Goal: Information Seeking & Learning: Learn about a topic

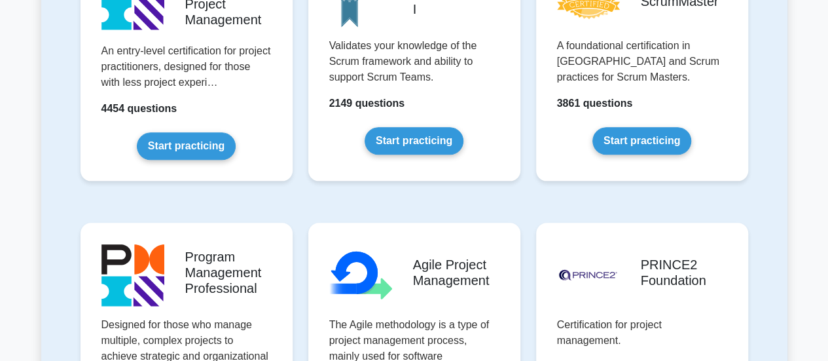
scroll to position [720, 0]
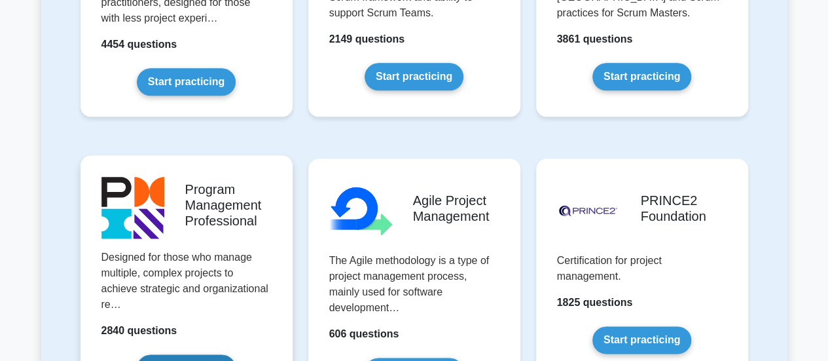
click at [236, 354] on link "Start practicing" at bounding box center [186, 367] width 99 height 27
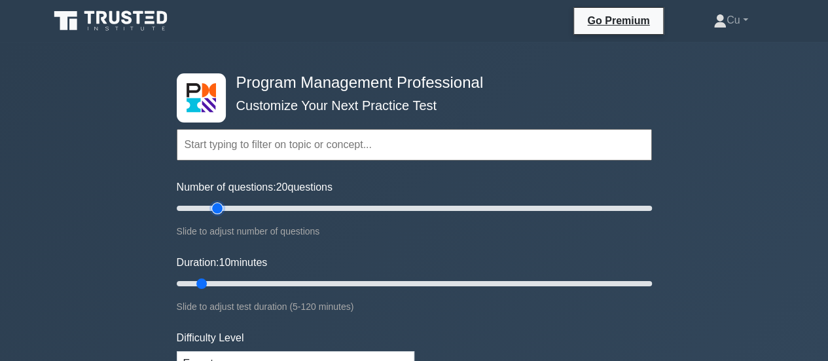
click at [218, 206] on input "Number of questions: 20 questions" at bounding box center [414, 208] width 475 height 16
type input "30"
click at [242, 210] on input "Number of questions: 30 questions" at bounding box center [414, 208] width 475 height 16
click at [250, 281] on input "Duration: 20 minutes" at bounding box center [414, 284] width 475 height 16
click at [262, 283] on input "Duration: 25 minutes" at bounding box center [414, 284] width 475 height 16
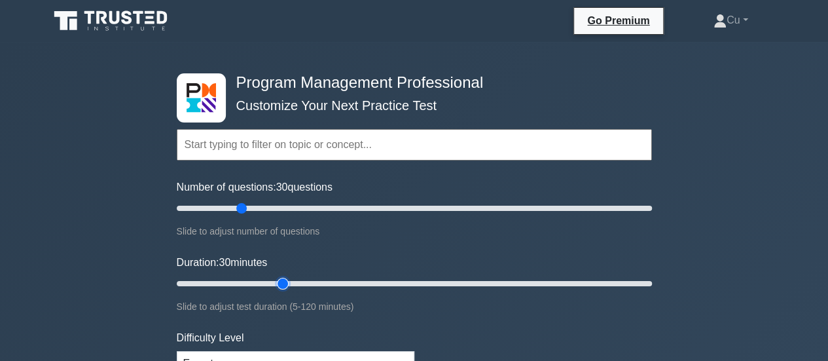
click at [283, 285] on input "Duration: 30 minutes" at bounding box center [414, 284] width 475 height 16
click at [295, 281] on input "Duration: 35 minutes" at bounding box center [414, 284] width 475 height 16
type input "40"
click at [318, 284] on input "Duration: 35 minutes" at bounding box center [414, 284] width 475 height 16
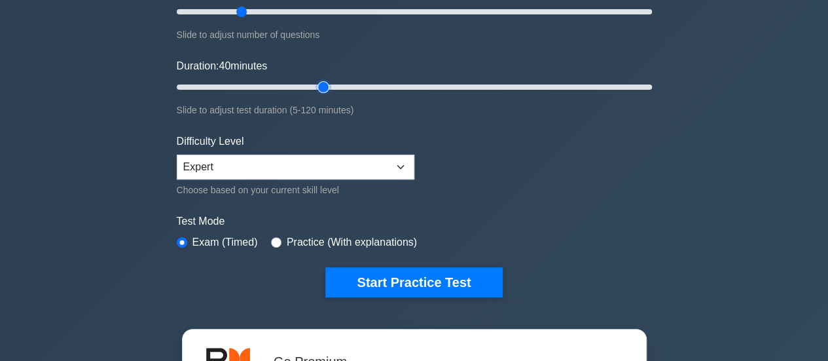
scroll to position [131, 0]
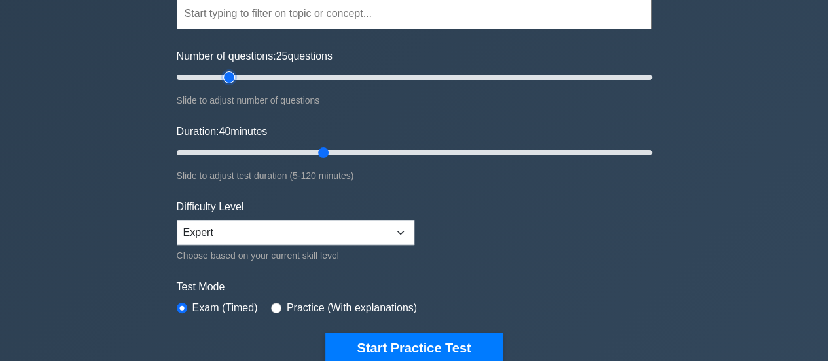
type input "25"
click at [232, 75] on input "Number of questions: 25 questions" at bounding box center [414, 77] width 475 height 16
click at [298, 152] on input "Duration: 35 minutes" at bounding box center [414, 153] width 475 height 16
type input "30"
click at [292, 154] on input "Duration: 35 minutes" at bounding box center [414, 153] width 475 height 16
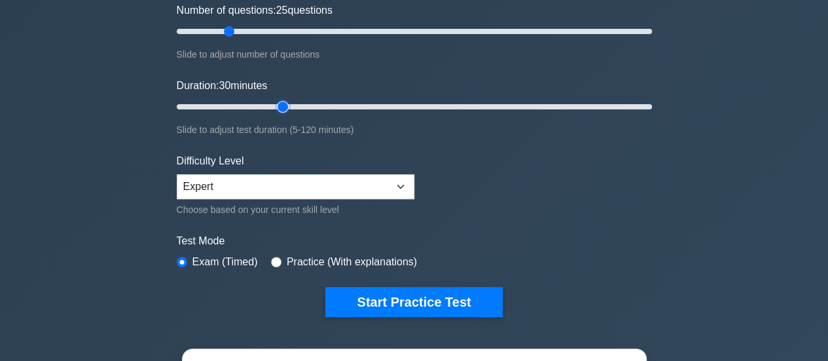
scroll to position [196, 0]
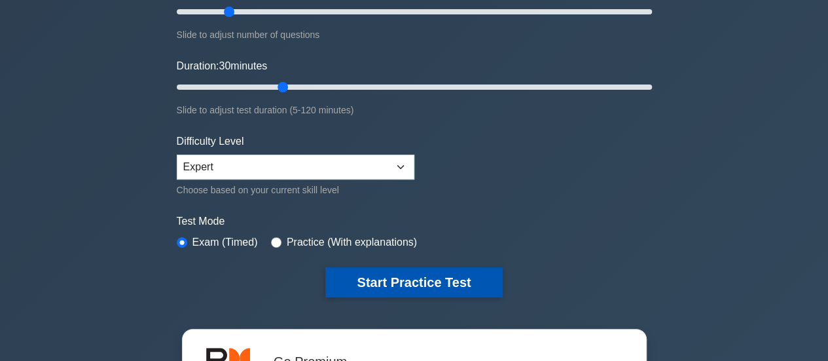
click at [446, 280] on button "Start Practice Test" at bounding box center [413, 282] width 177 height 30
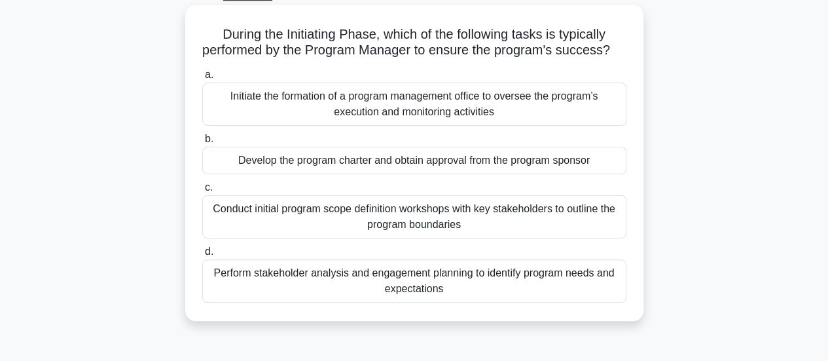
scroll to position [65, 0]
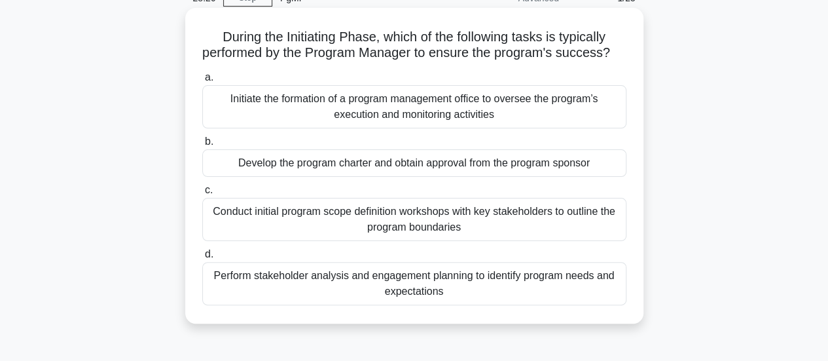
click at [407, 176] on div "Develop the program charter and obtain approval from the program sponsor" at bounding box center [414, 162] width 424 height 27
click at [202, 146] on input "b. Develop the program charter and obtain approval from the program sponsor" at bounding box center [202, 141] width 0 height 9
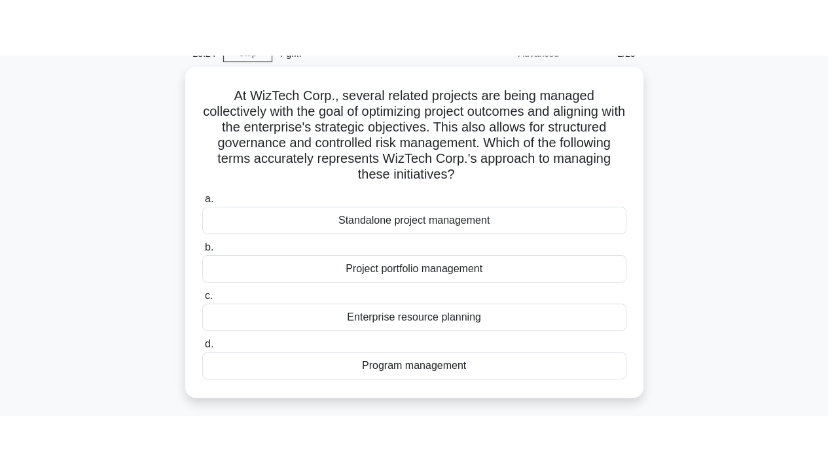
scroll to position [0, 0]
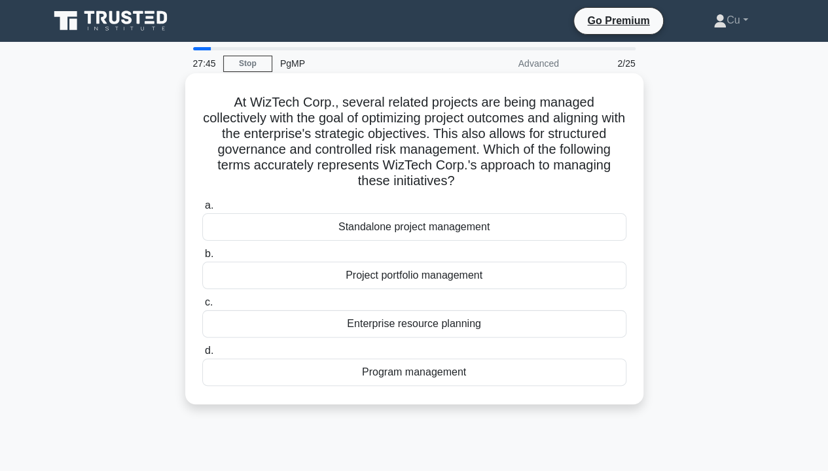
click at [428, 360] on div "Program management" at bounding box center [414, 372] width 424 height 27
click at [202, 355] on input "d. Program management" at bounding box center [202, 351] width 0 height 9
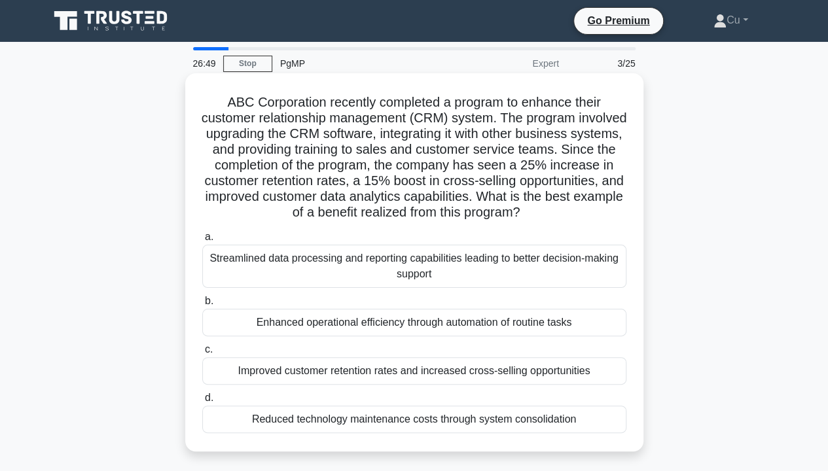
click at [372, 360] on div "Improved customer retention rates and increased cross-selling opportunities" at bounding box center [414, 370] width 424 height 27
click at [202, 354] on input "c. Improved customer retention rates and increased cross-selling opportunities" at bounding box center [202, 350] width 0 height 9
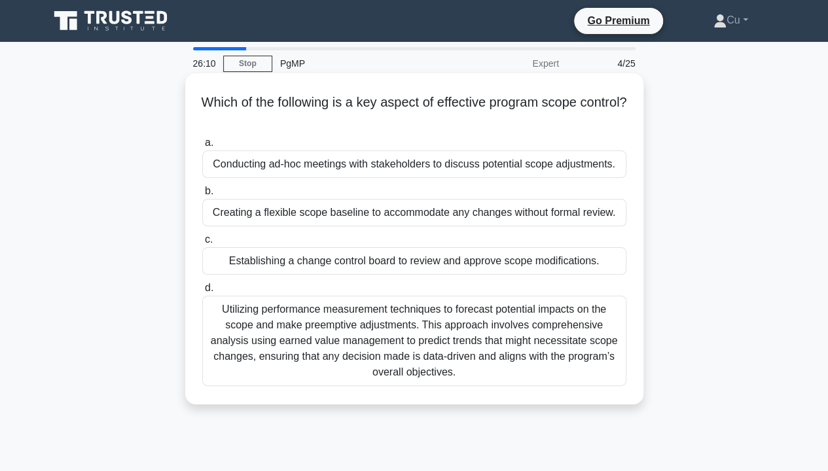
click at [406, 264] on div "Establishing a change control board to review and approve scope modifications." at bounding box center [414, 260] width 424 height 27
click at [202, 244] on input "c. Establishing a change control board to review and approve scope modification…" at bounding box center [202, 240] width 0 height 9
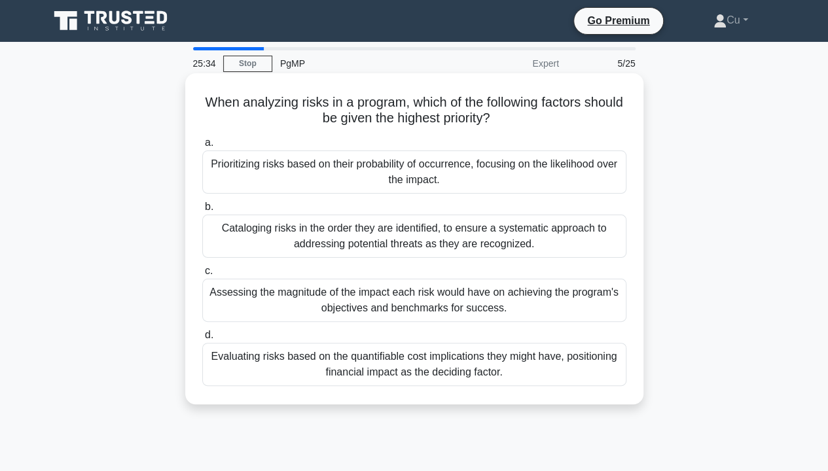
click at [402, 306] on div "Assessing the magnitude of the impact each risk would have on achieving the pro…" at bounding box center [414, 300] width 424 height 43
click at [202, 276] on input "c. Assessing the magnitude of the impact each risk would have on achieving the …" at bounding box center [202, 271] width 0 height 9
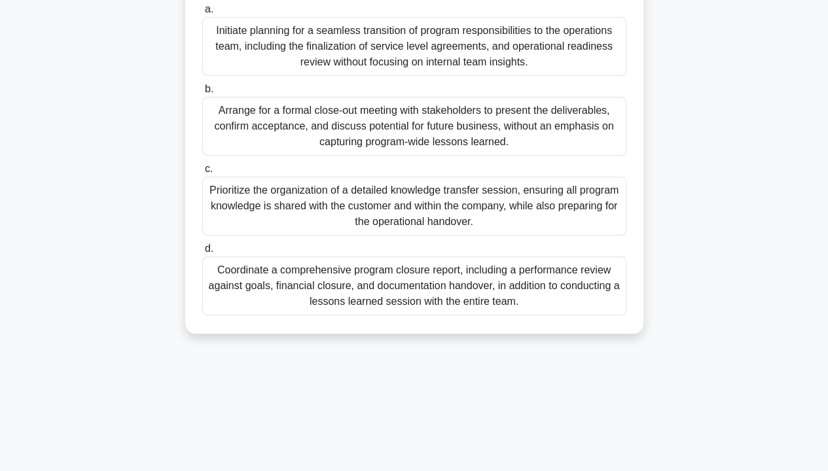
scroll to position [131, 0]
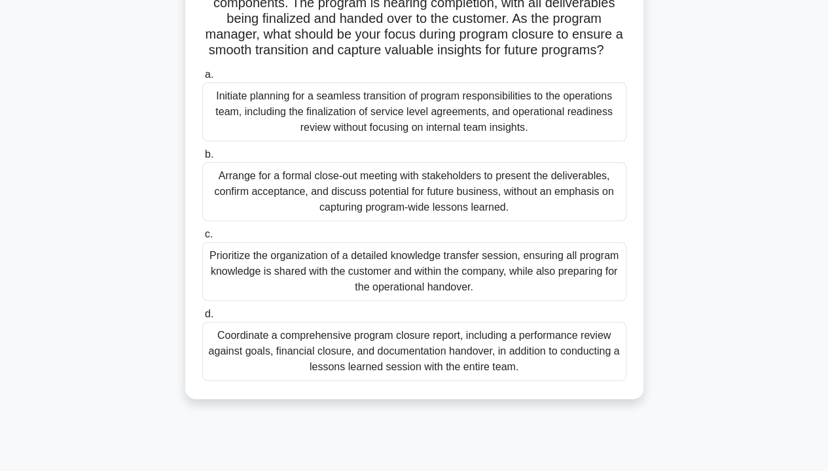
click at [470, 360] on div "Coordinate a comprehensive program closure report, including a performance revi…" at bounding box center [414, 351] width 424 height 59
click at [202, 319] on input "d. Coordinate a comprehensive program closure report, including a performance r…" at bounding box center [202, 314] width 0 height 9
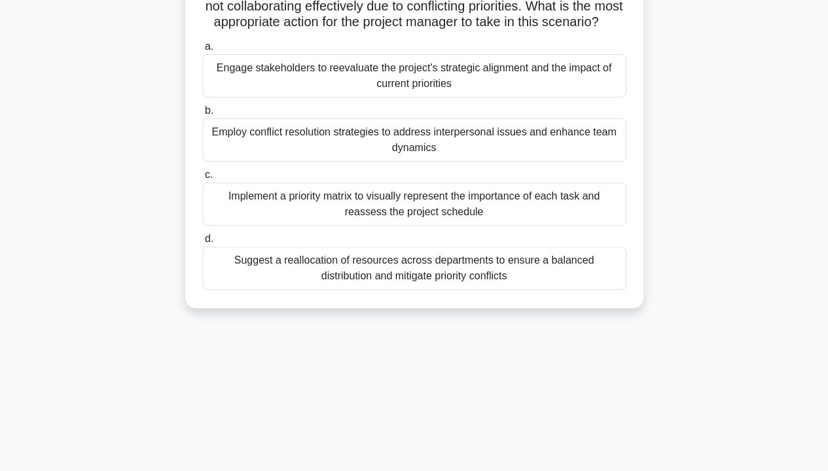
scroll to position [0, 0]
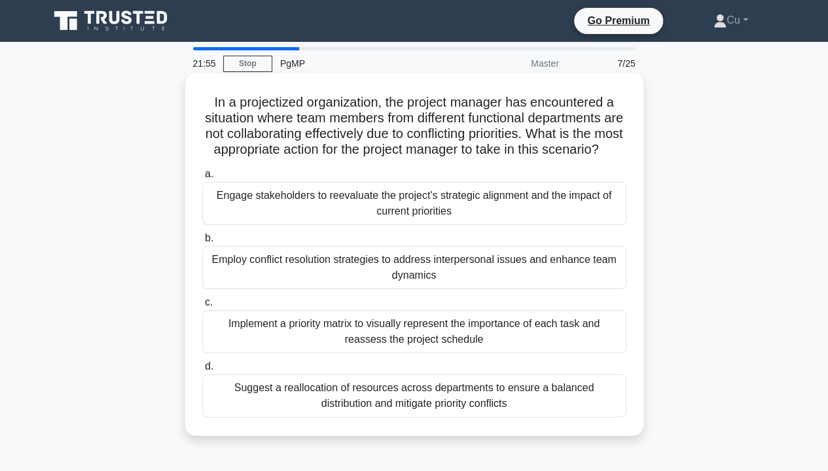
click at [486, 353] on div "Implement a priority matrix to visually represent the importance of each task a…" at bounding box center [414, 331] width 424 height 43
click at [202, 307] on input "c. Implement a priority matrix to visually represent the importance of each tas…" at bounding box center [202, 302] width 0 height 9
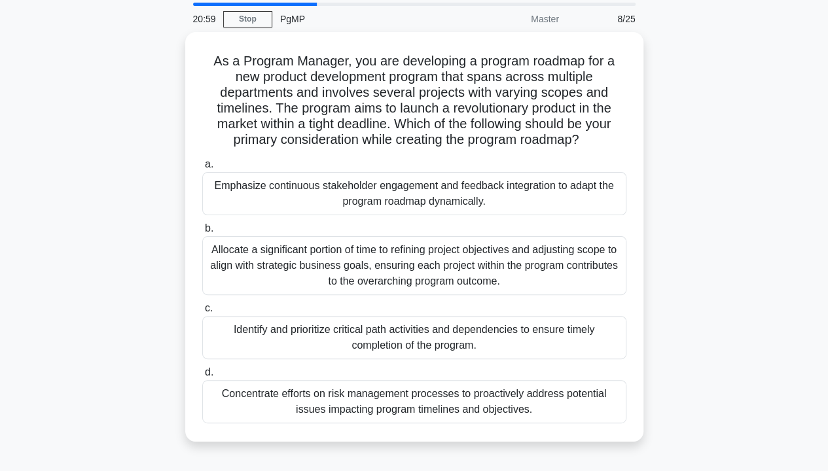
scroll to position [65, 0]
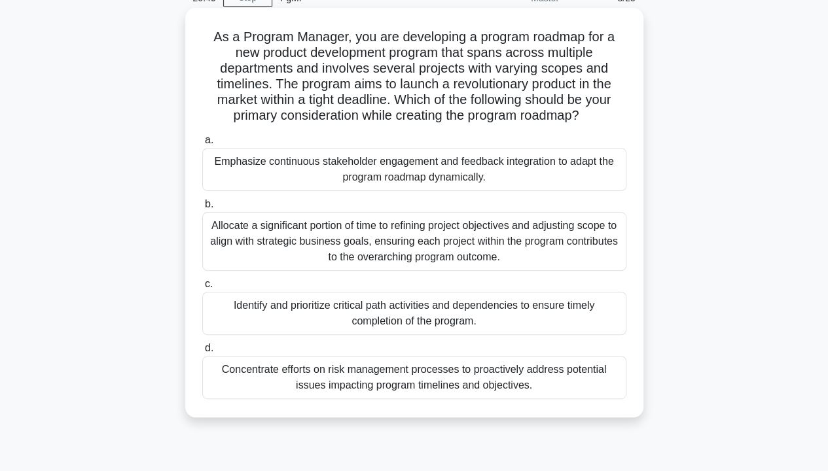
click at [518, 242] on div "Allocate a significant portion of time to refining project objectives and adjus…" at bounding box center [414, 241] width 424 height 59
click at [202, 209] on input "b. Allocate a significant portion of time to refining project objectives and ad…" at bounding box center [202, 204] width 0 height 9
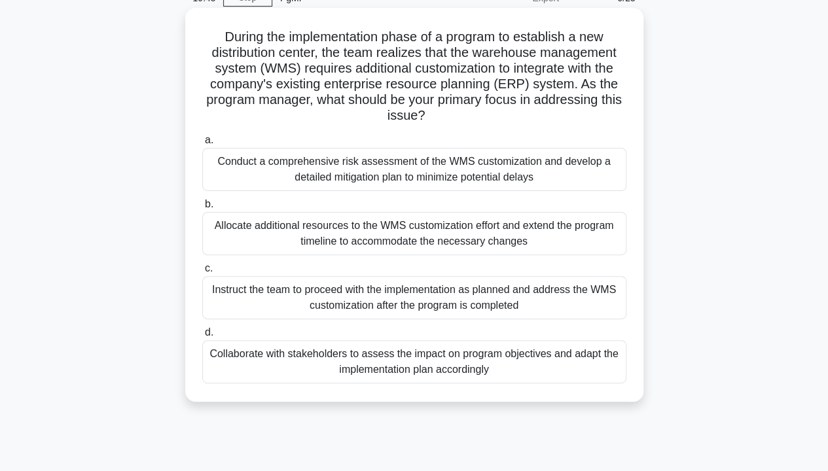
click at [421, 360] on div "Collaborate with stakeholders to assess the impact on program objectives and ad…" at bounding box center [414, 361] width 424 height 43
click at [202, 337] on input "d. Collaborate with stakeholders to assess the impact on program objectives and…" at bounding box center [202, 333] width 0 height 9
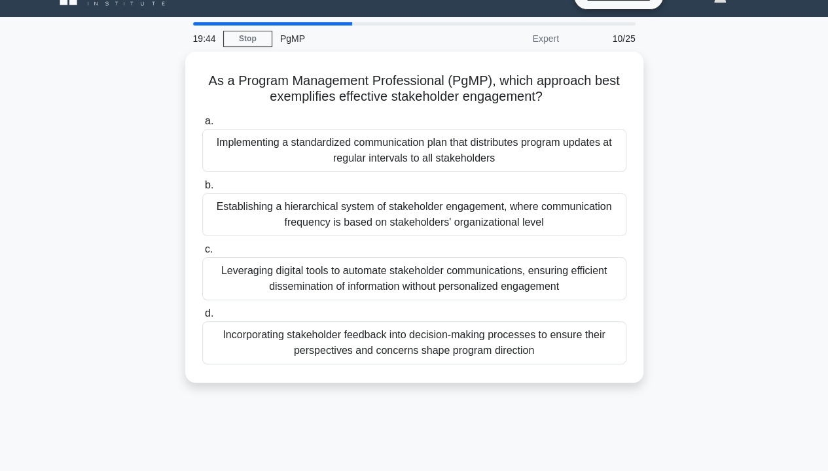
scroll to position [0, 0]
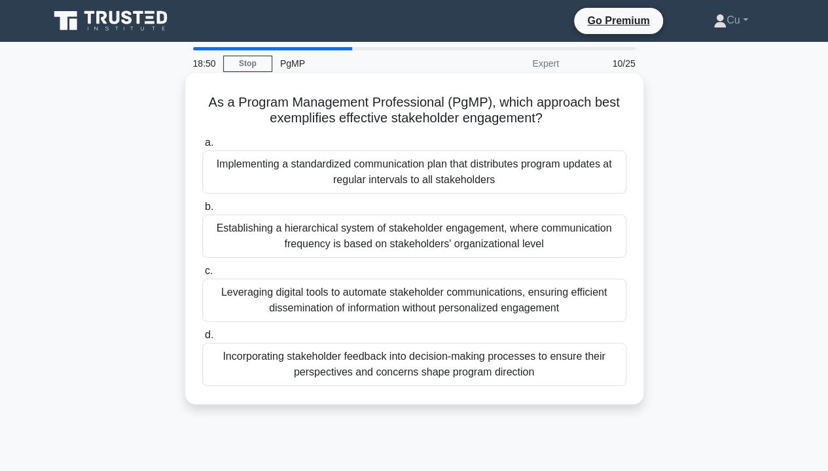
click at [417, 360] on div "Incorporating stakeholder feedback into decision-making processes to ensure the…" at bounding box center [414, 364] width 424 height 43
click at [202, 340] on input "d. Incorporating stakeholder feedback into decision-making processes to ensure …" at bounding box center [202, 335] width 0 height 9
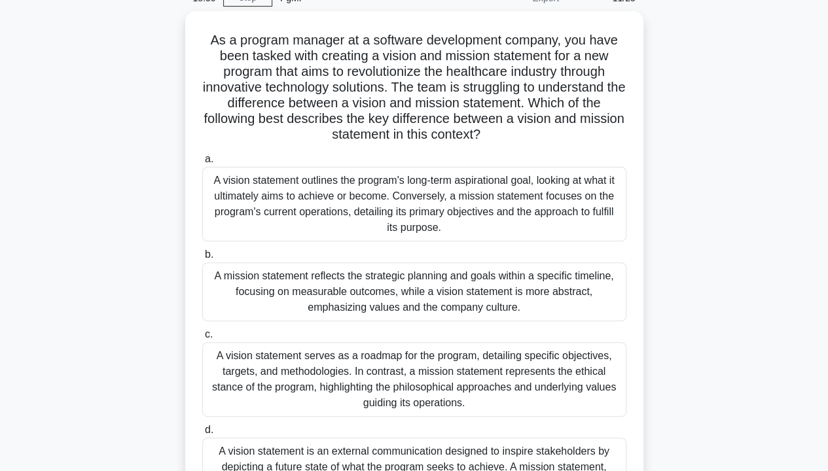
scroll to position [131, 0]
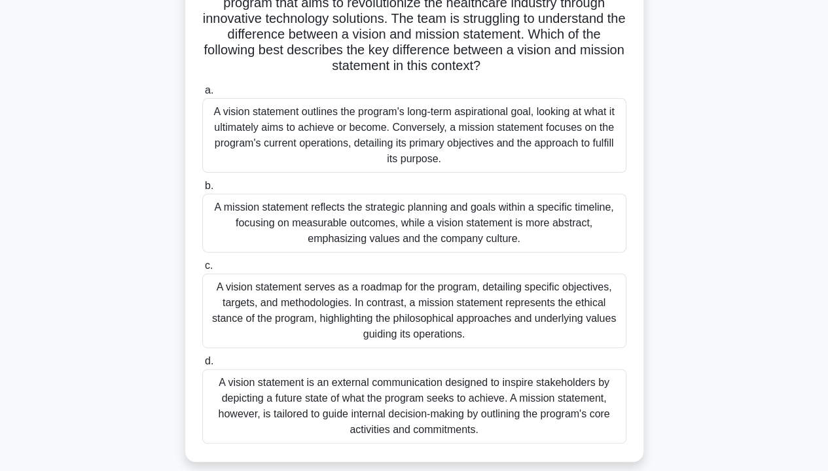
click at [459, 145] on div "A vision statement outlines the program's long-term aspirational goal, looking …" at bounding box center [414, 135] width 424 height 75
click at [202, 95] on input "a. A vision statement outlines the program's long-term aspirational goal, looki…" at bounding box center [202, 90] width 0 height 9
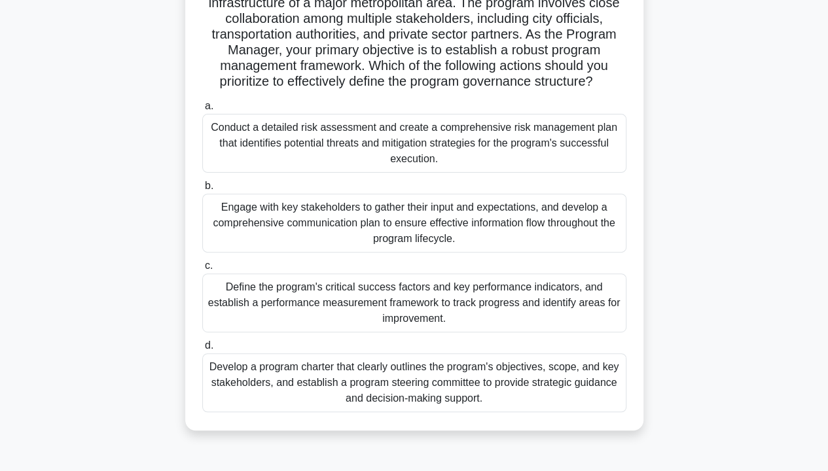
click at [457, 360] on div "Develop a program charter that clearly outlines the program's objectives, scope…" at bounding box center [414, 382] width 424 height 59
click at [202, 350] on input "d. Develop a program charter that clearly outlines the program's objectives, sc…" at bounding box center [202, 346] width 0 height 9
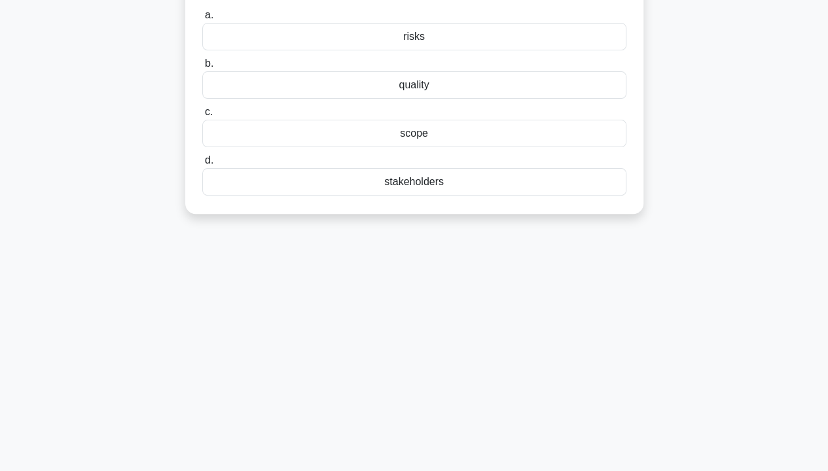
scroll to position [0, 0]
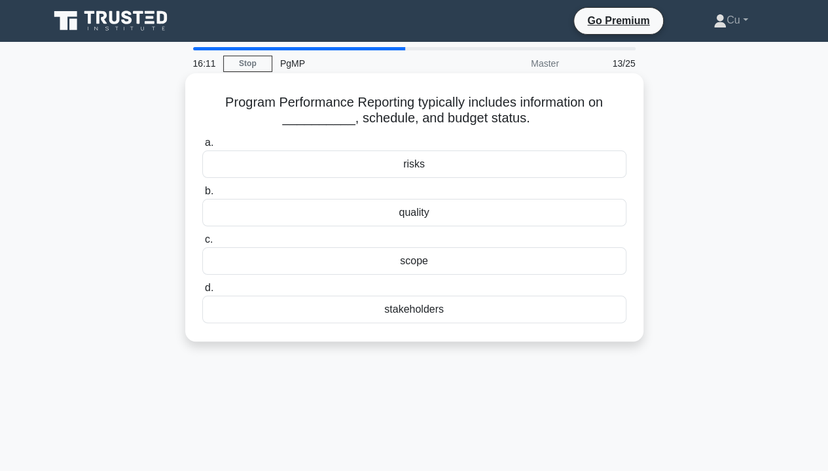
click at [435, 264] on div "scope" at bounding box center [414, 260] width 424 height 27
click at [202, 244] on input "c. scope" at bounding box center [202, 240] width 0 height 9
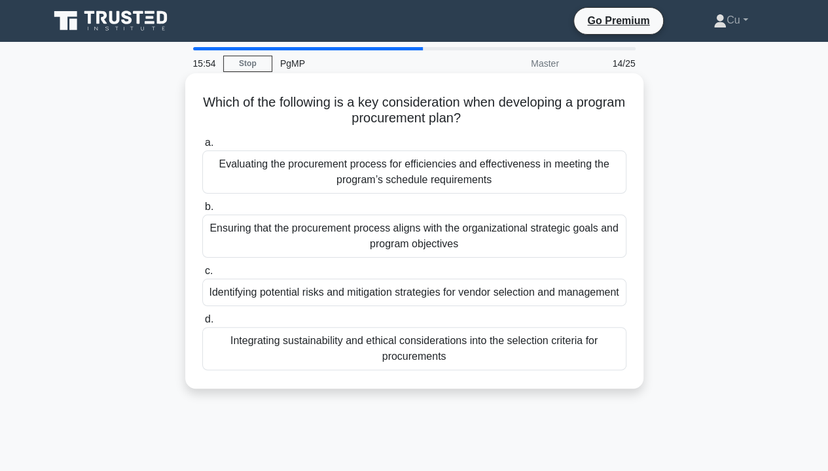
click at [547, 228] on div "Ensuring that the procurement process aligns with the organizational strategic …" at bounding box center [414, 236] width 424 height 43
click at [202, 211] on input "b. Ensuring that the procurement process aligns with the organizational strateg…" at bounding box center [202, 207] width 0 height 9
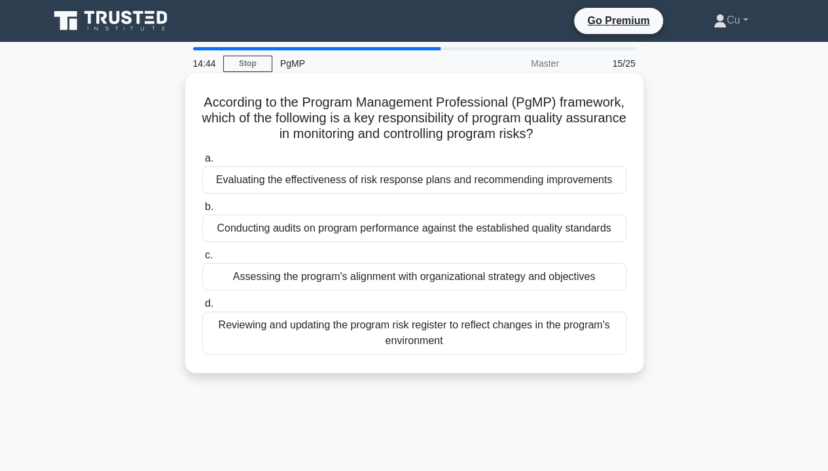
click at [391, 182] on div "Evaluating the effectiveness of risk response plans and recommending improvemen…" at bounding box center [414, 179] width 424 height 27
click at [202, 163] on input "a. Evaluating the effectiveness of risk response plans and recommending improve…" at bounding box center [202, 158] width 0 height 9
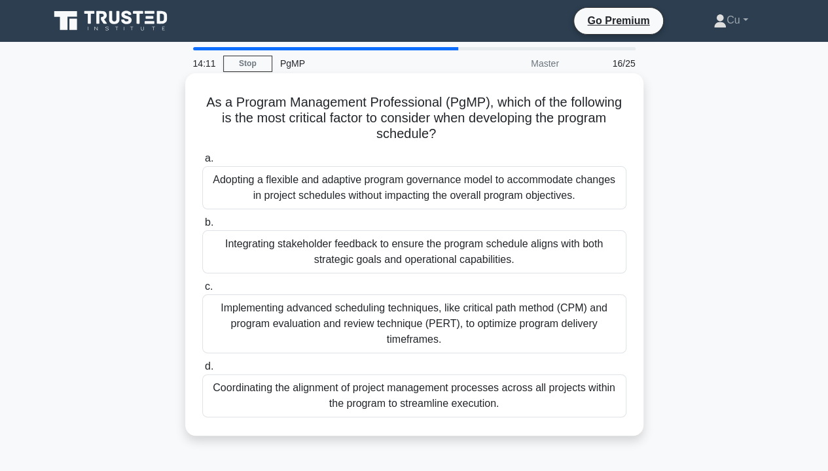
click at [457, 263] on div "Integrating stakeholder feedback to ensure the program schedule aligns with bot…" at bounding box center [414, 251] width 424 height 43
click at [202, 227] on input "b. Integrating stakeholder feedback to ensure the program schedule aligns with …" at bounding box center [202, 223] width 0 height 9
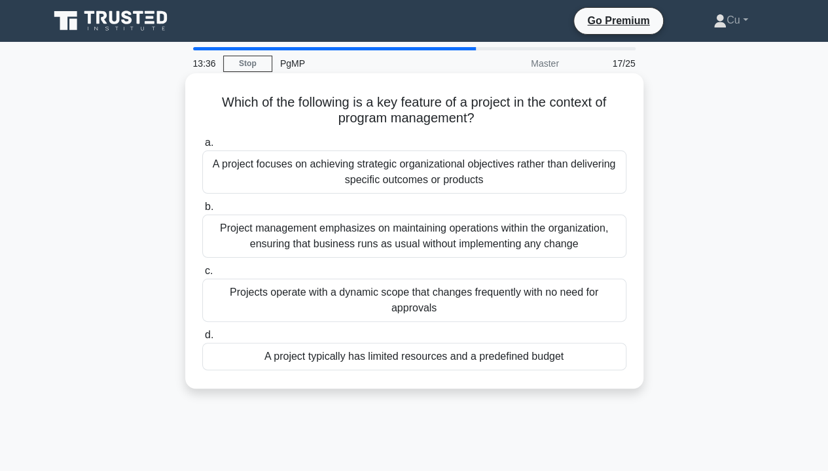
click at [376, 360] on div "A project typically has limited resources and a predefined budget" at bounding box center [414, 356] width 424 height 27
click at [202, 340] on input "d. A project typically has limited resources and a predefined budget" at bounding box center [202, 335] width 0 height 9
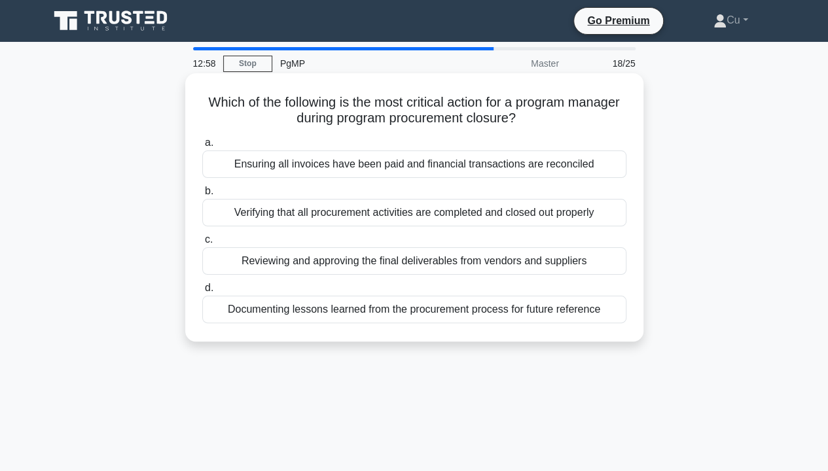
click at [380, 214] on div "Verifying that all procurement activities are completed and closed out properly" at bounding box center [414, 212] width 424 height 27
click at [202, 196] on input "b. Verifying that all procurement activities are completed and closed out prope…" at bounding box center [202, 191] width 0 height 9
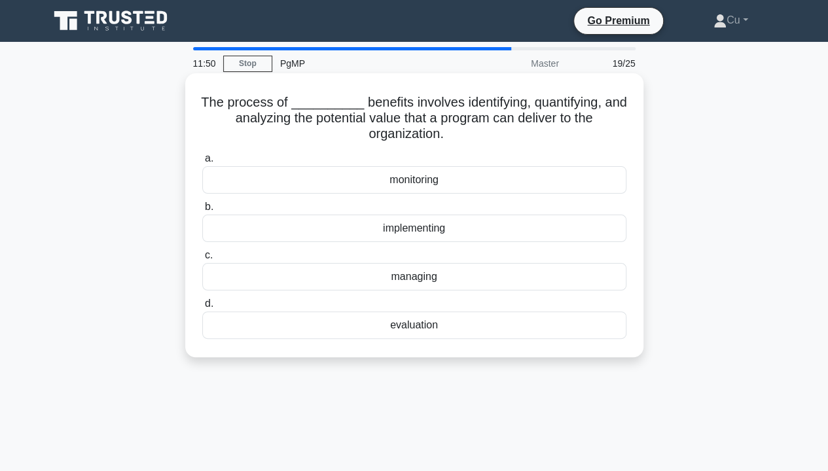
click at [419, 327] on div "evaluation" at bounding box center [414, 325] width 424 height 27
click at [202, 308] on input "d. evaluation" at bounding box center [202, 304] width 0 height 9
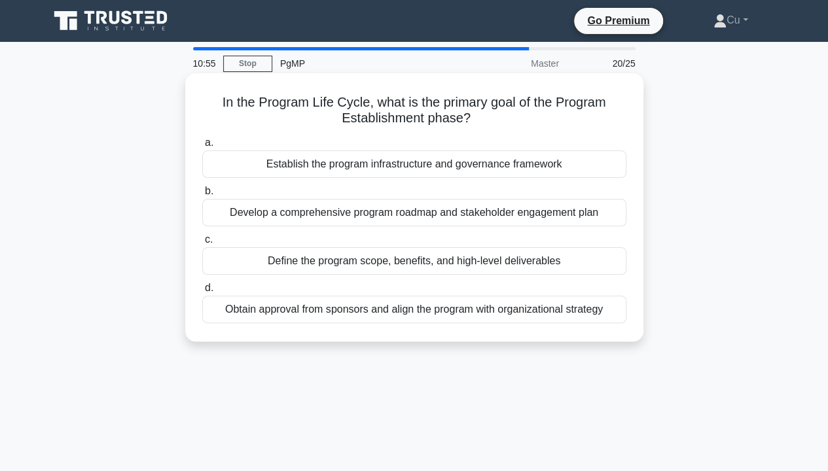
click at [573, 164] on div "Establish the program infrastructure and governance framework" at bounding box center [414, 164] width 424 height 27
click at [202, 147] on input "a. Establish the program infrastructure and governance framework" at bounding box center [202, 143] width 0 height 9
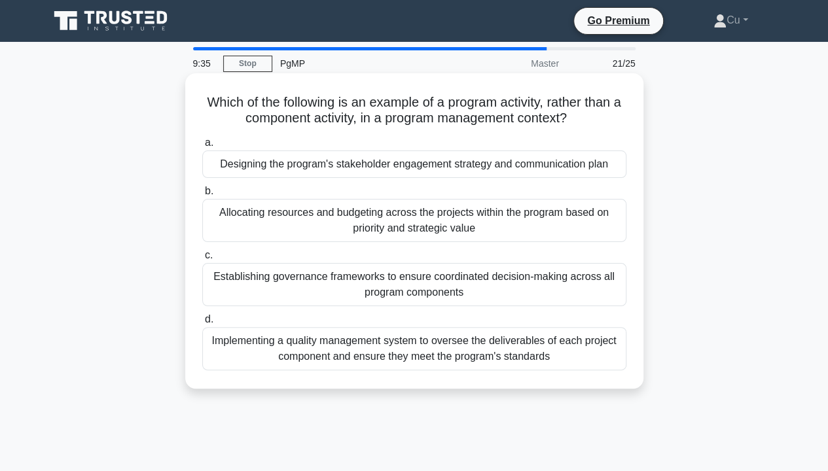
click at [414, 283] on div "Establishing governance frameworks to ensure coordinated decision-making across…" at bounding box center [414, 284] width 424 height 43
click at [202, 260] on input "c. Establishing governance frameworks to ensure coordinated decision-making acr…" at bounding box center [202, 255] width 0 height 9
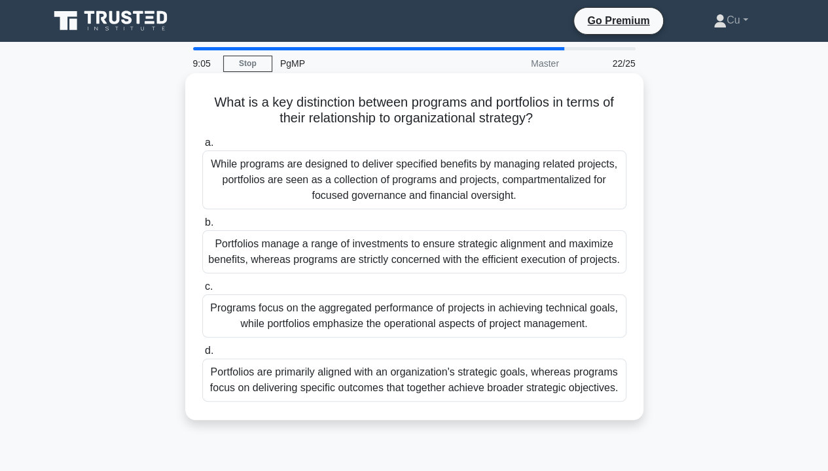
click at [496, 194] on div "While programs are designed to deliver specified benefits by managing related p…" at bounding box center [414, 180] width 424 height 59
click at [202, 147] on input "a. While programs are designed to deliver specified benefits by managing relate…" at bounding box center [202, 143] width 0 height 9
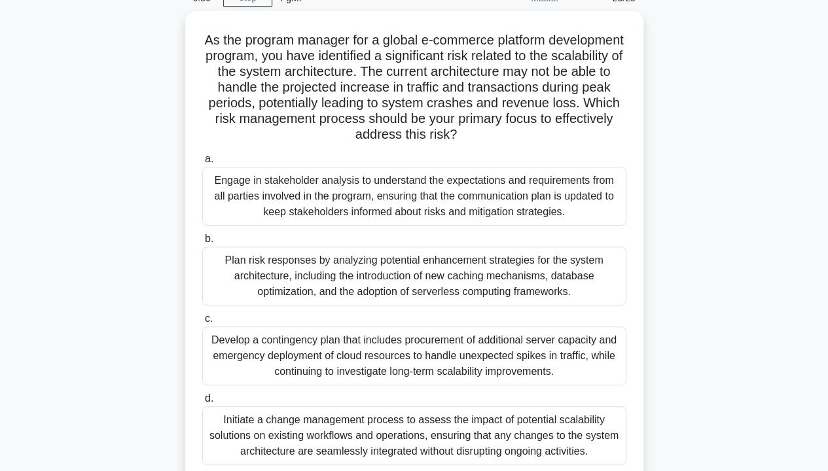
scroll to position [131, 0]
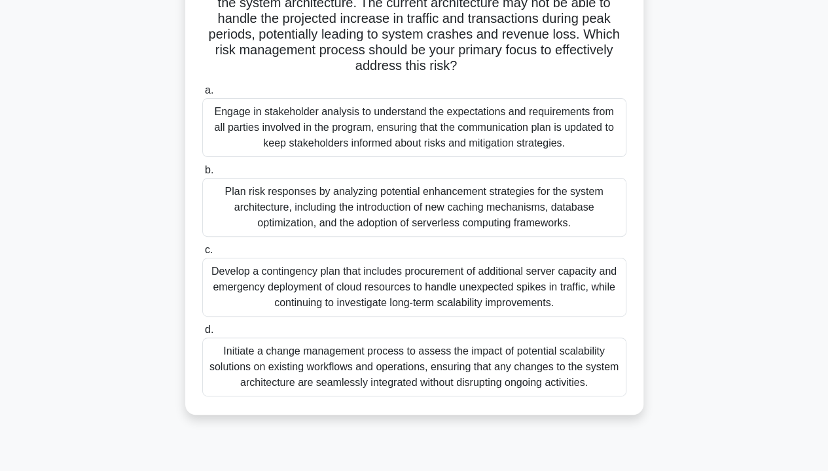
click at [525, 281] on div "Develop a contingency plan that includes procurement of additional server capac…" at bounding box center [414, 287] width 424 height 59
click at [202, 255] on input "c. Develop a contingency plan that includes procurement of additional server ca…" at bounding box center [202, 250] width 0 height 9
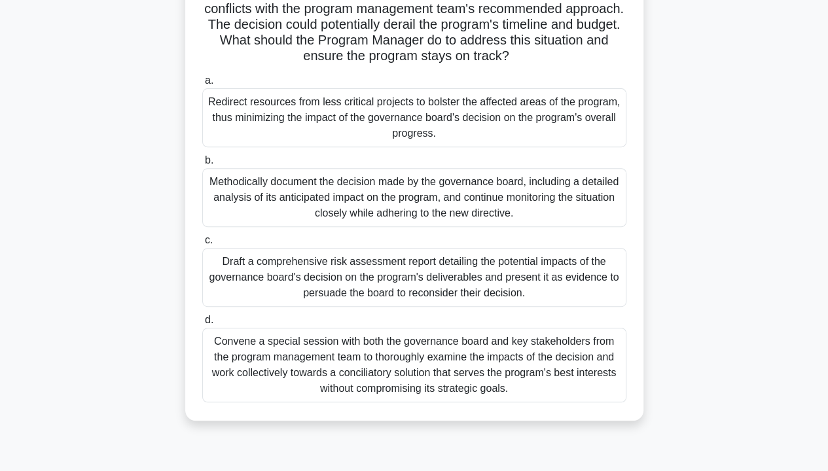
scroll to position [196, 0]
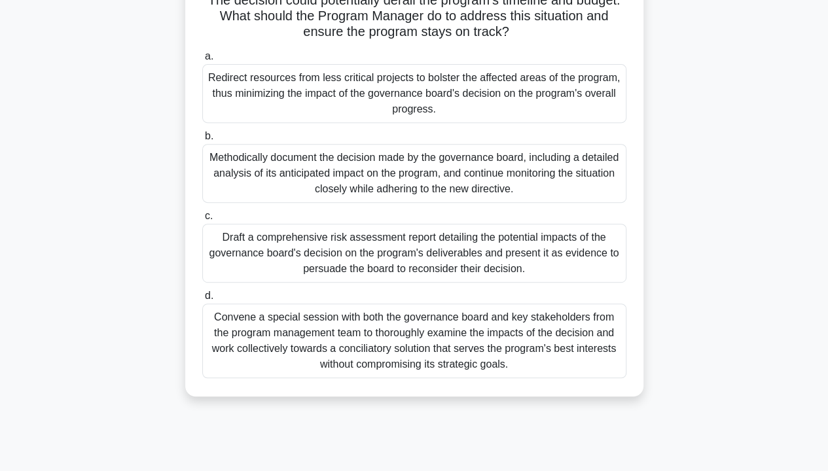
click at [377, 343] on div "Convene a special session with both the governance board and key stakeholders f…" at bounding box center [414, 341] width 424 height 75
click at [202, 300] on input "d. Convene a special session with both the governance board and key stakeholder…" at bounding box center [202, 296] width 0 height 9
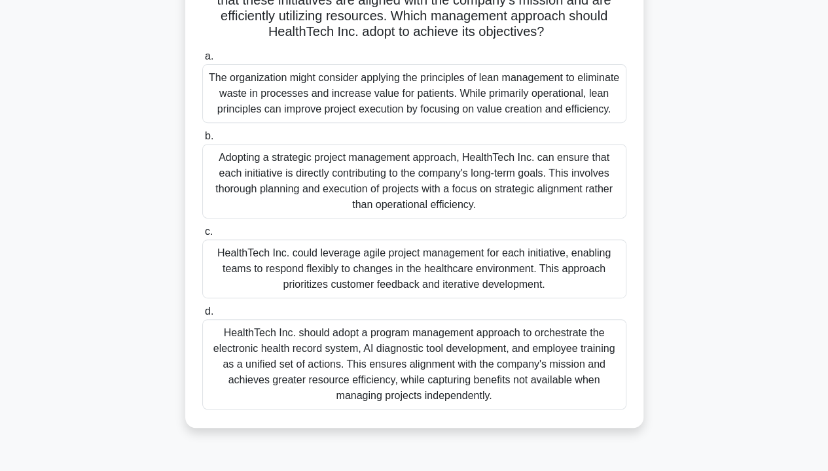
click at [450, 360] on div "HealthTech Inc. should adopt a program management approach to orchestrate the e…" at bounding box center [414, 364] width 424 height 90
click at [202, 316] on input "d. HealthTech Inc. should adopt a program management approach to orchestrate th…" at bounding box center [202, 312] width 0 height 9
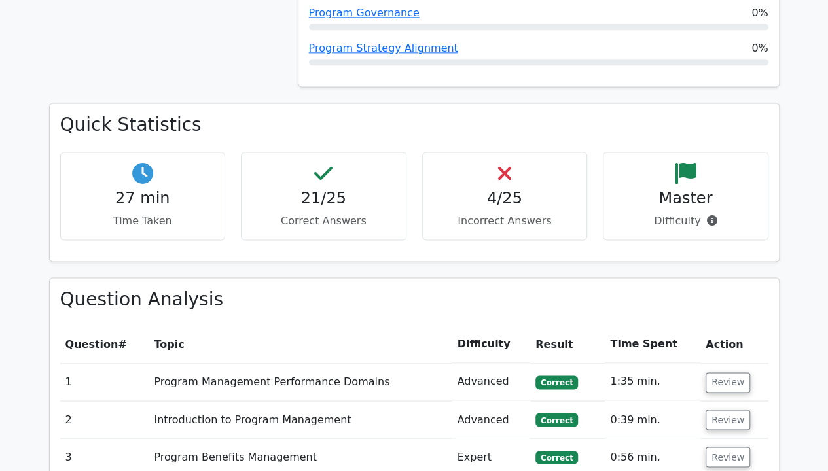
scroll to position [916, 0]
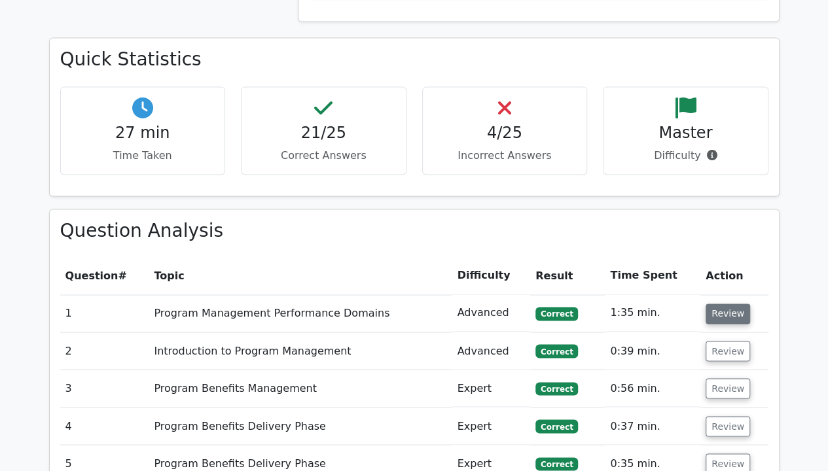
click at [721, 304] on button "Review" at bounding box center [728, 314] width 45 height 20
click at [734, 304] on button "Review" at bounding box center [728, 314] width 45 height 20
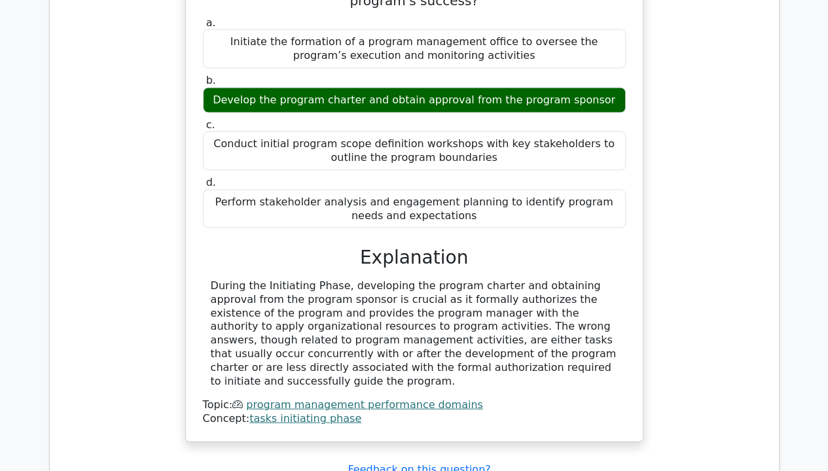
scroll to position [1440, 0]
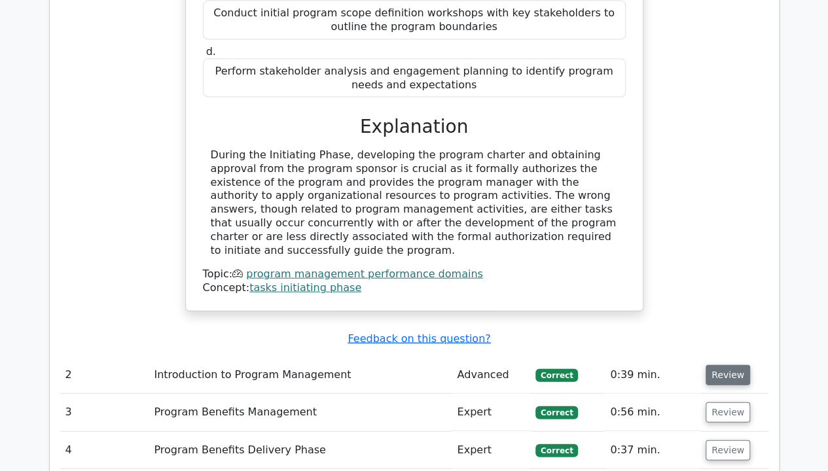
click at [729, 365] on button "Review" at bounding box center [728, 375] width 45 height 20
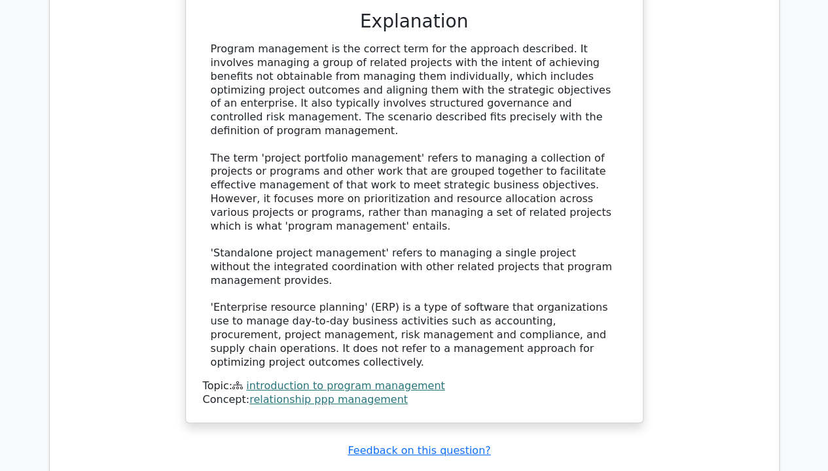
scroll to position [2225, 0]
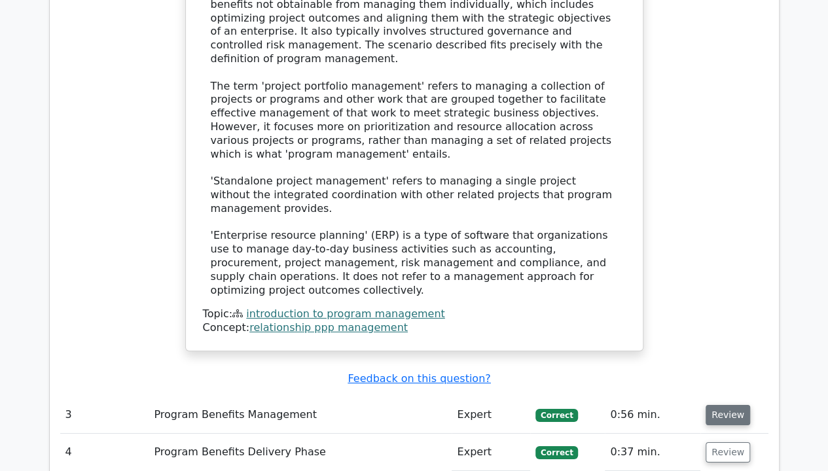
click at [738, 405] on button "Review" at bounding box center [728, 415] width 45 height 20
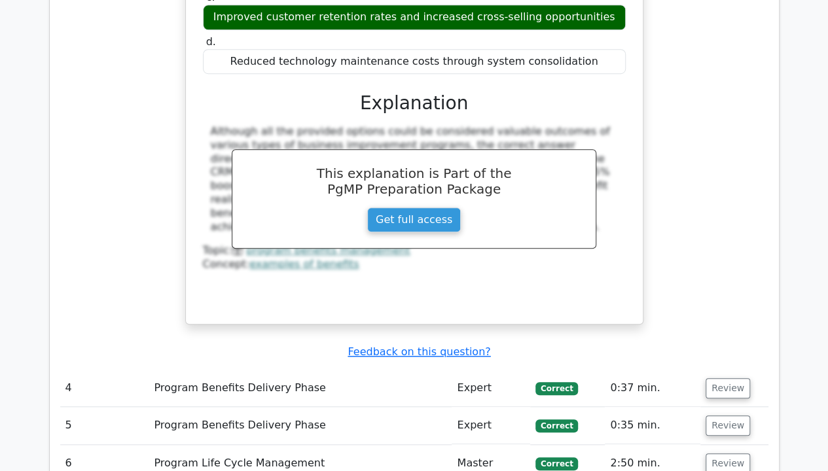
scroll to position [2945, 0]
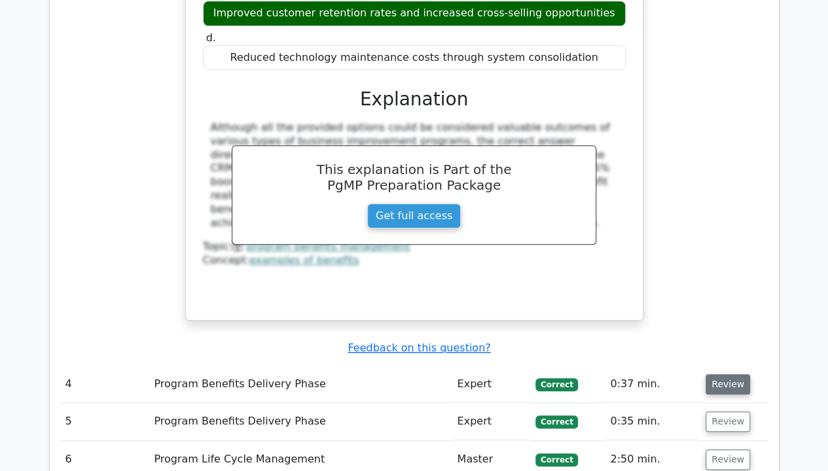
click at [736, 374] on button "Review" at bounding box center [728, 384] width 45 height 20
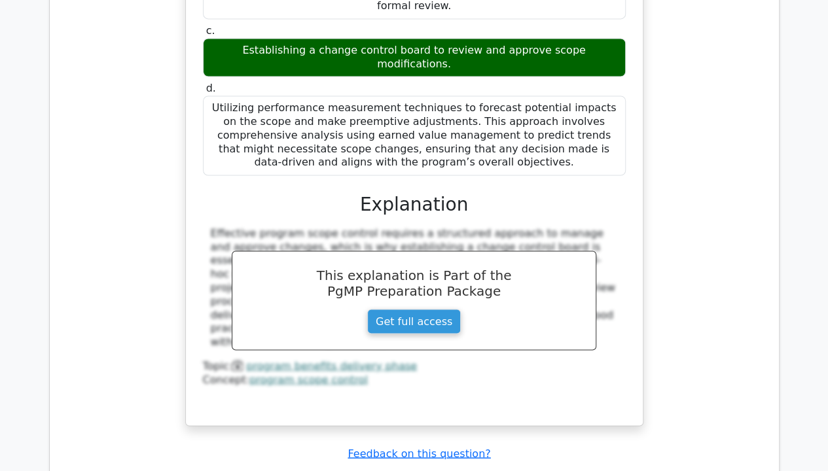
scroll to position [3534, 0]
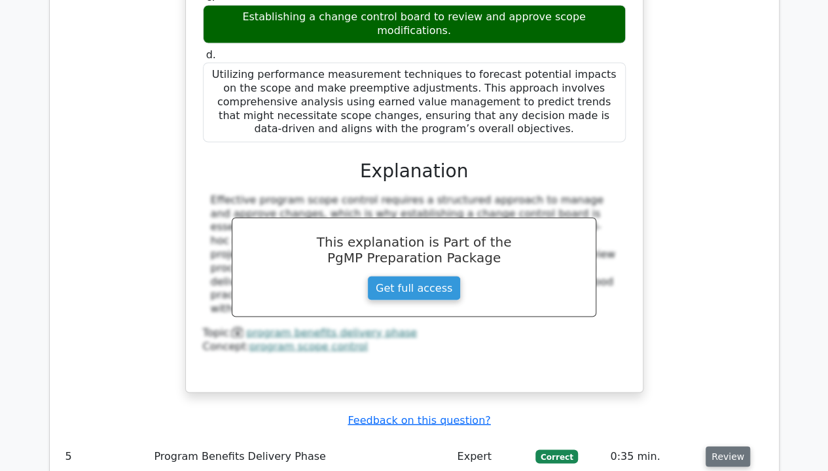
click at [728, 446] on button "Review" at bounding box center [728, 456] width 45 height 20
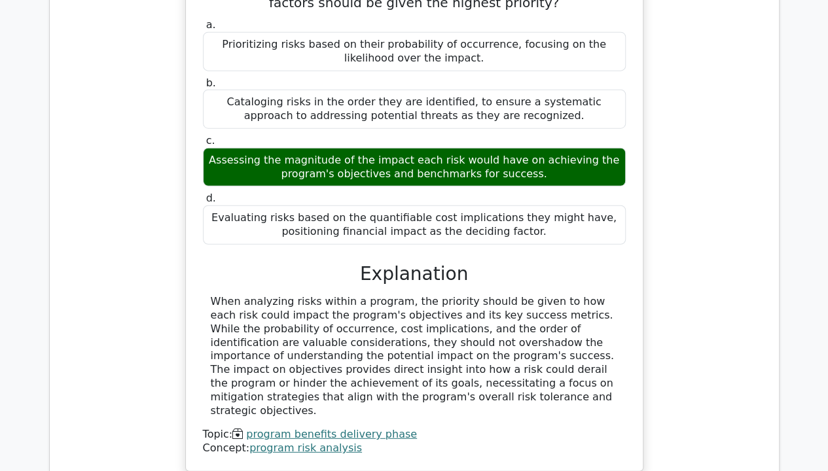
scroll to position [4058, 0]
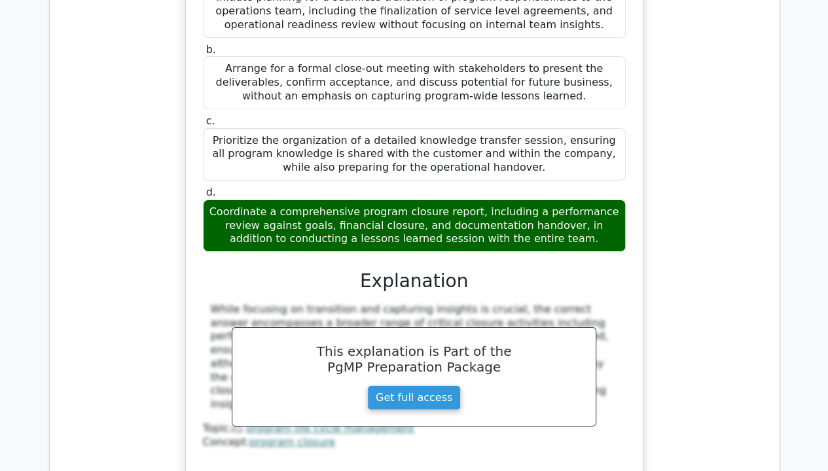
scroll to position [4844, 0]
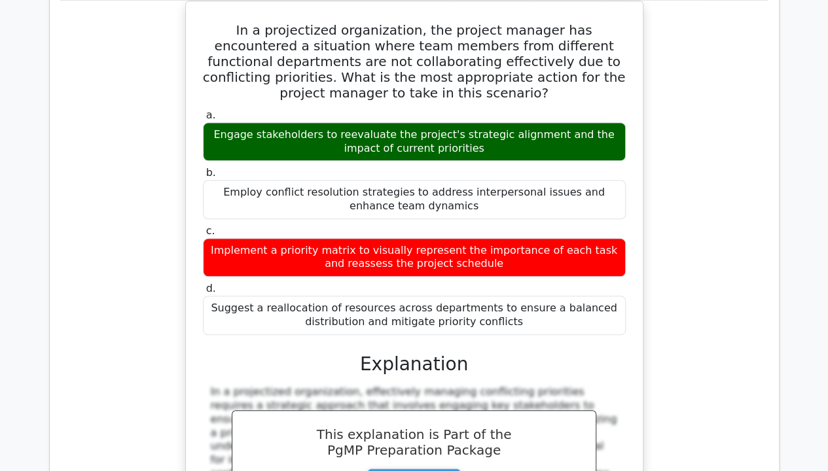
scroll to position [5498, 0]
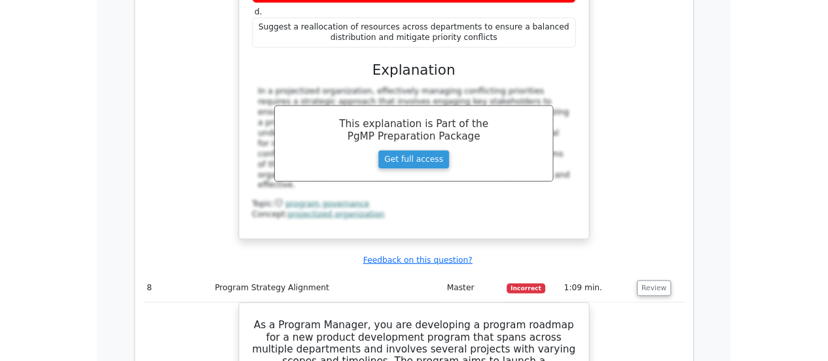
scroll to position [5694, 0]
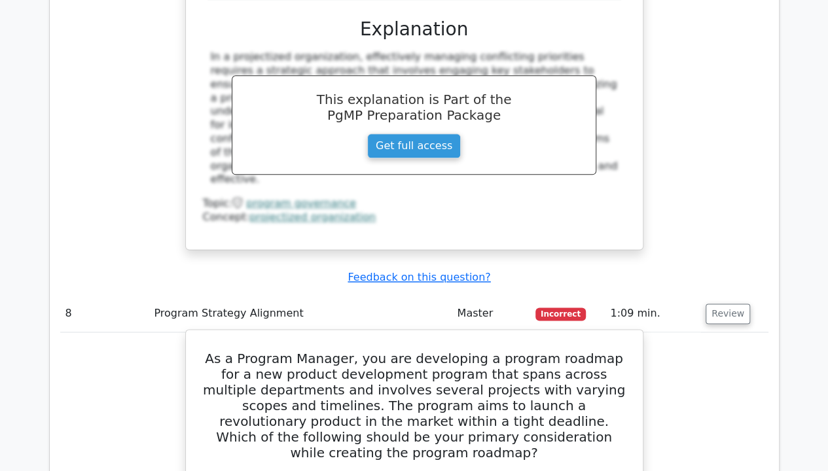
drag, startPoint x: 211, startPoint y: 107, endPoint x: 588, endPoint y: 427, distance: 494.6
copy div "As a Program Manager, you are developing a program roadmap for a new product de…"
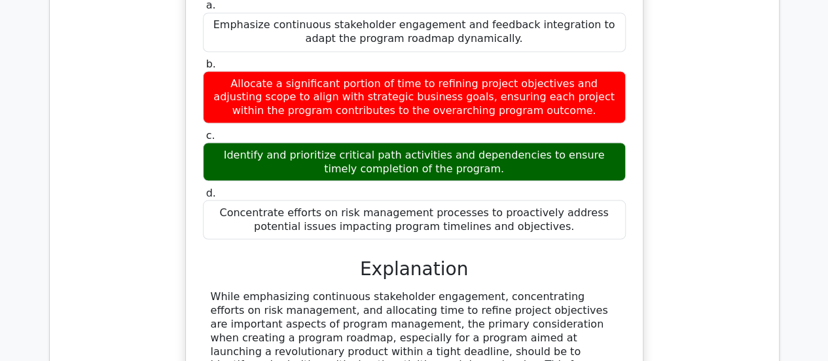
scroll to position [6284, 0]
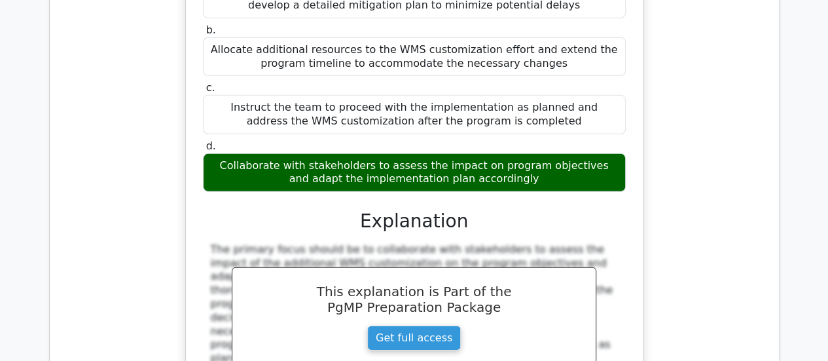
scroll to position [6873, 0]
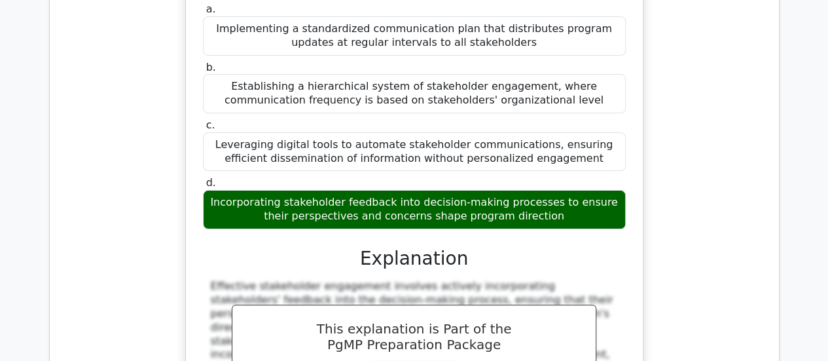
scroll to position [7527, 0]
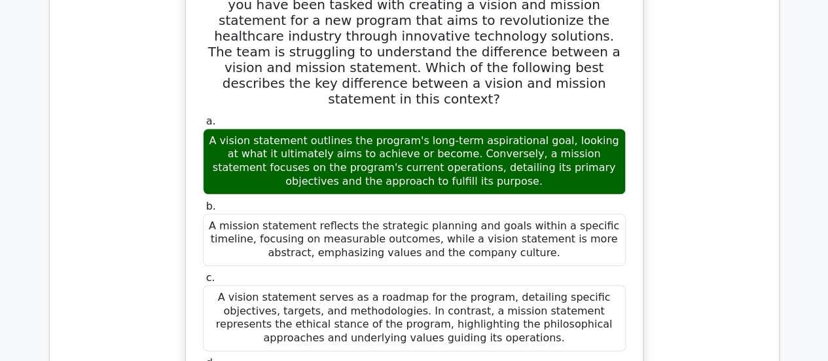
scroll to position [8182, 0]
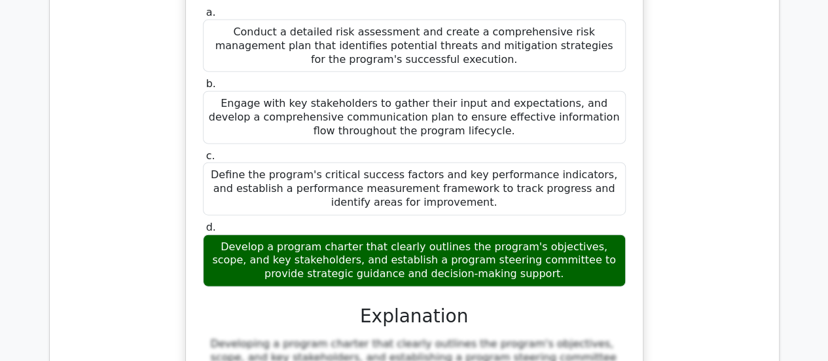
scroll to position [9098, 0]
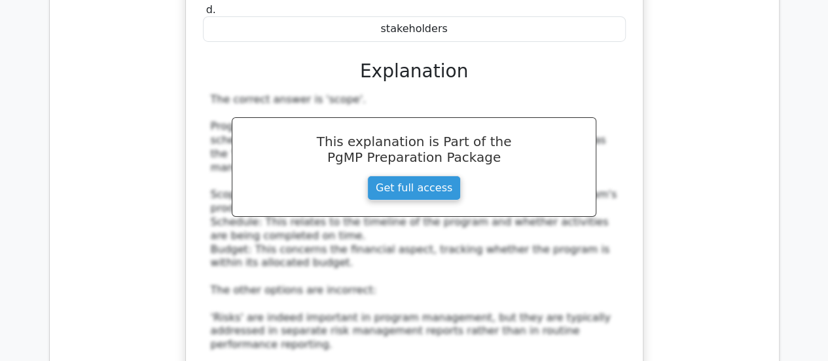
scroll to position [9753, 0]
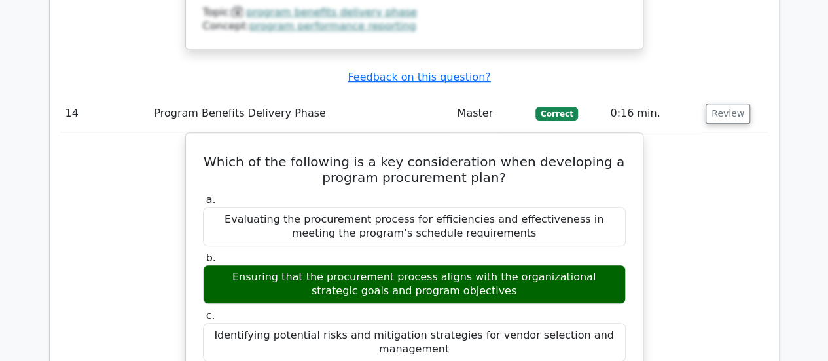
scroll to position [10276, 0]
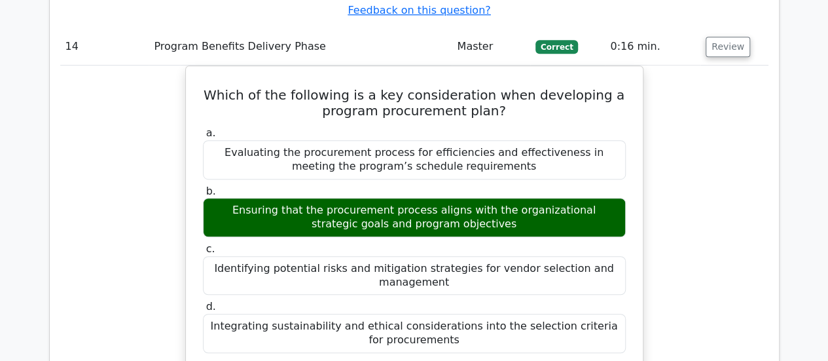
drag, startPoint x: 725, startPoint y: 206, endPoint x: 738, endPoint y: 206, distance: 13.1
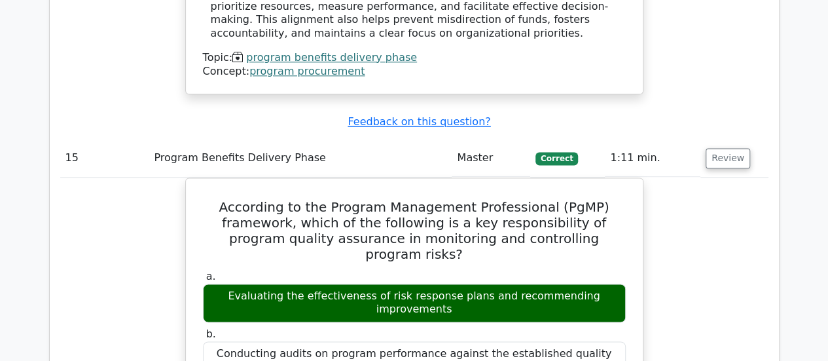
scroll to position [10931, 0]
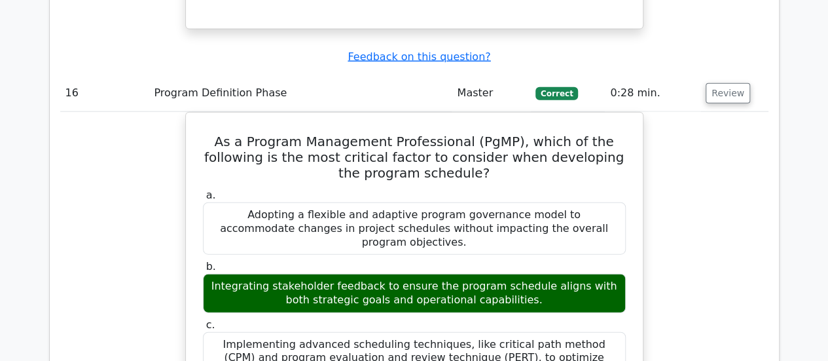
scroll to position [11585, 0]
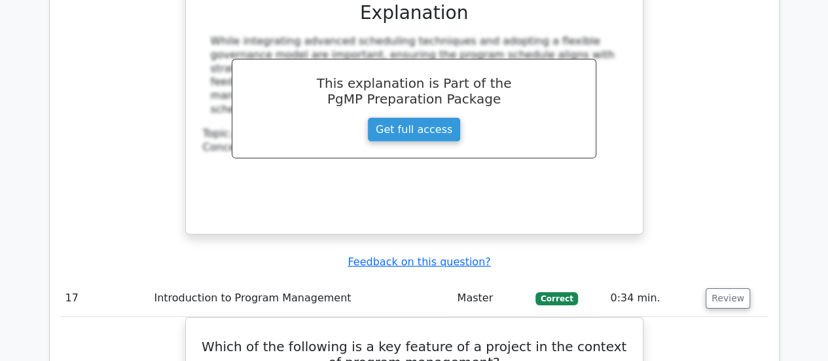
scroll to position [12109, 0]
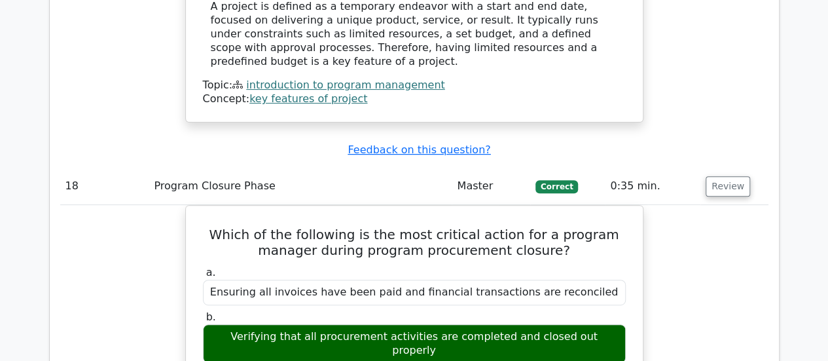
scroll to position [12632, 0]
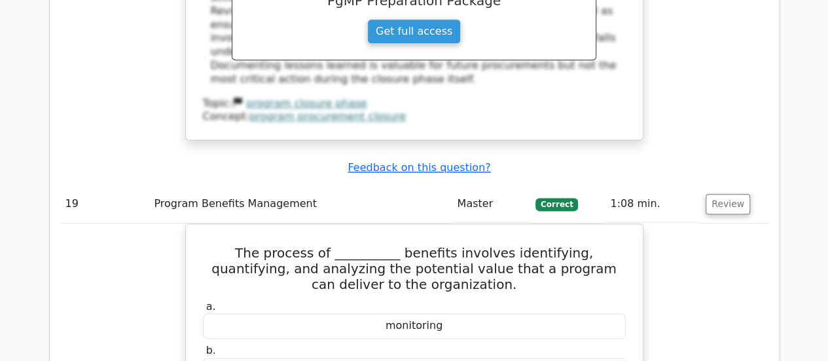
scroll to position [13222, 0]
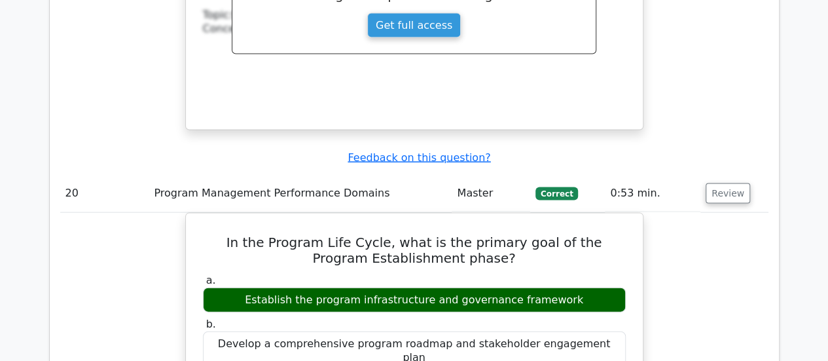
scroll to position [13811, 0]
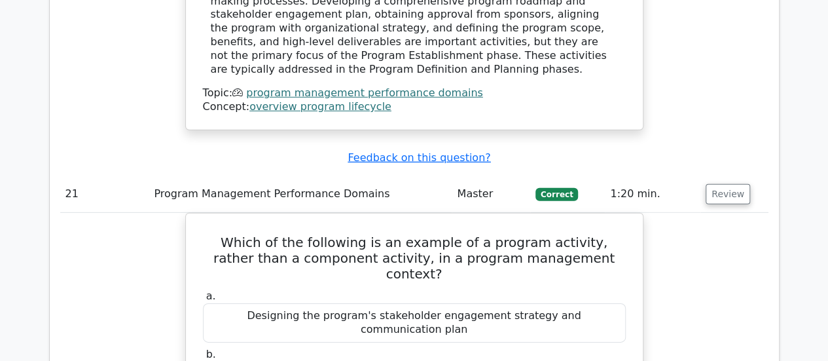
scroll to position [14334, 0]
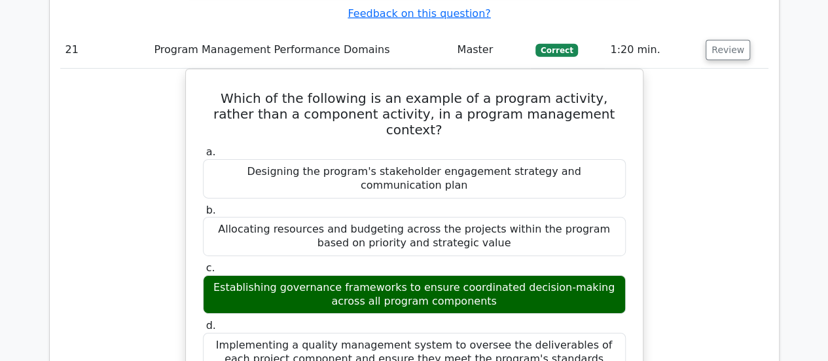
scroll to position [14531, 0]
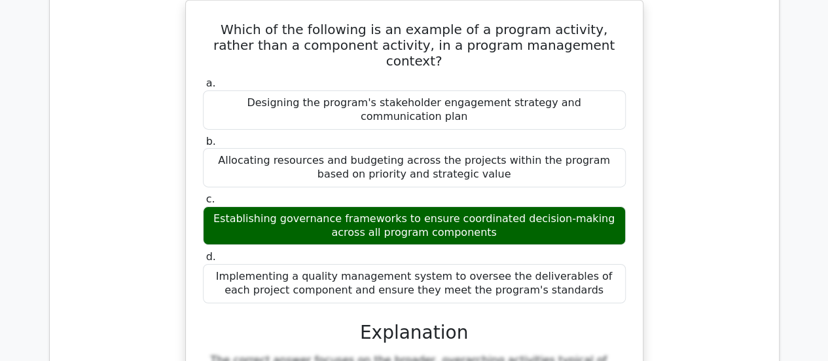
drag, startPoint x: 206, startPoint y: 29, endPoint x: 540, endPoint y: 299, distance: 430.0
copy div "What is a key distinction between programs and portfolios in terms of their rel…"
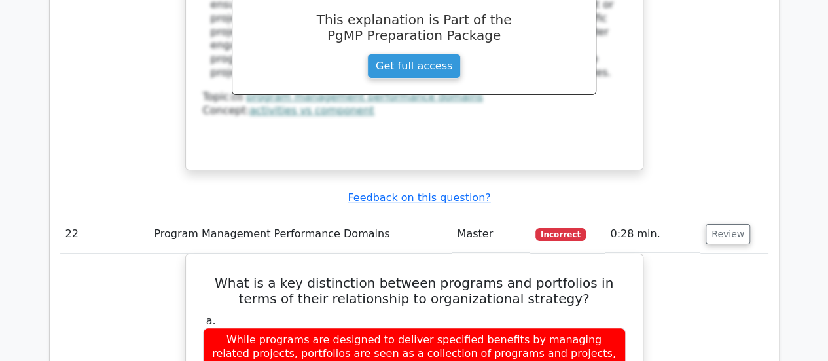
scroll to position [14989, 0]
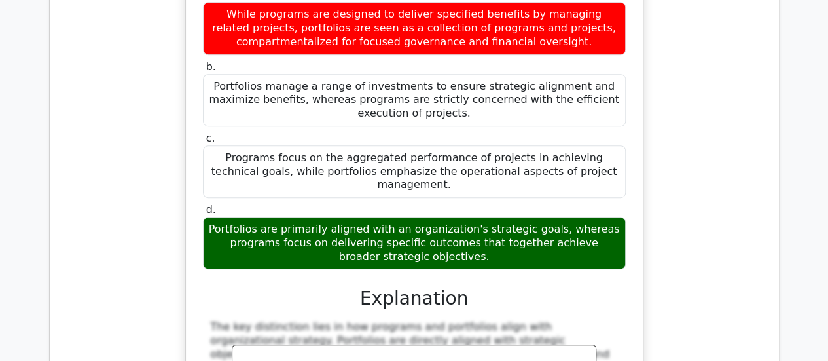
scroll to position [15316, 0]
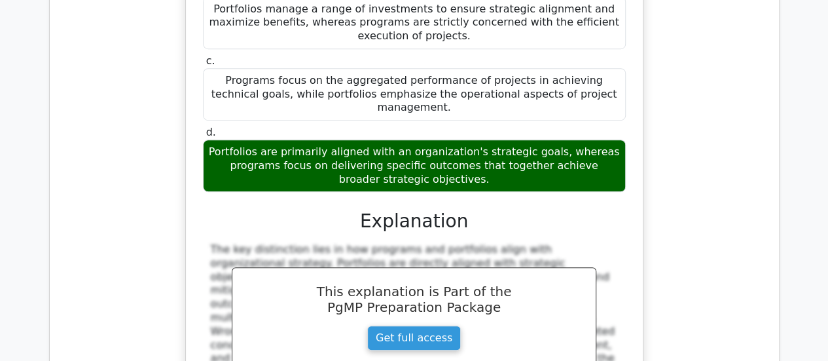
drag, startPoint x: 232, startPoint y: 82, endPoint x: 613, endPoint y: 263, distance: 421.6
copy div "As the program manager for a global e-commerce platform development program, yo…"
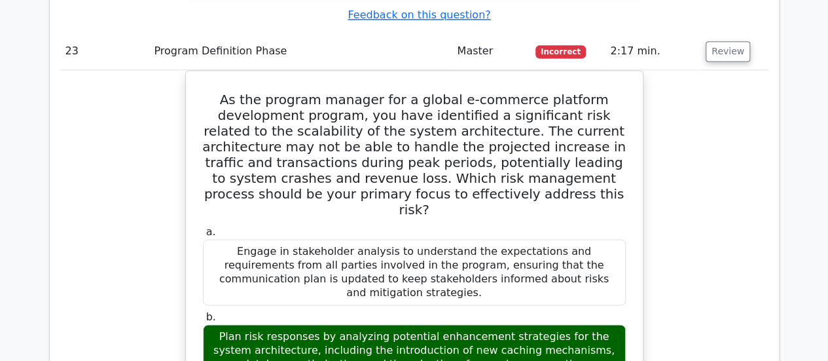
scroll to position [15774, 0]
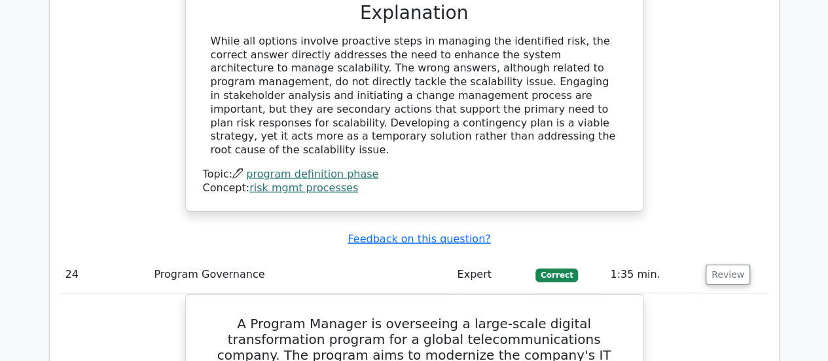
scroll to position [16494, 0]
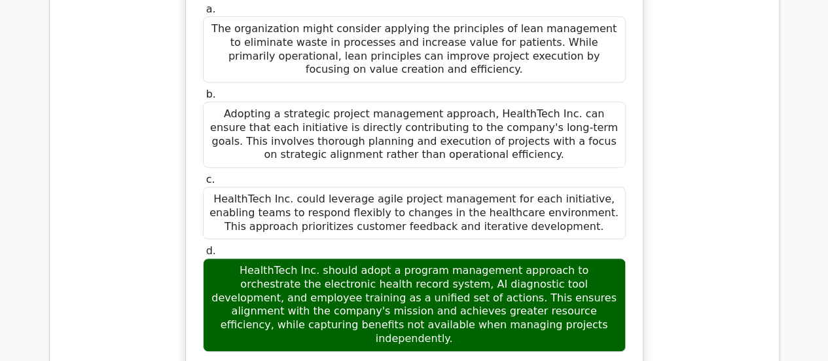
scroll to position [17738, 0]
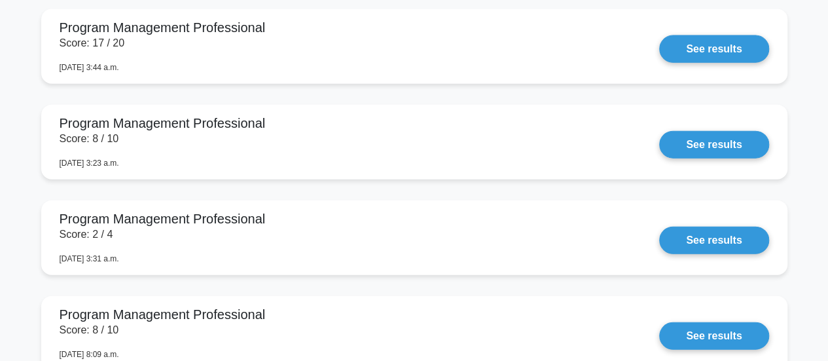
scroll to position [1767, 0]
